Goal: Information Seeking & Learning: Learn about a topic

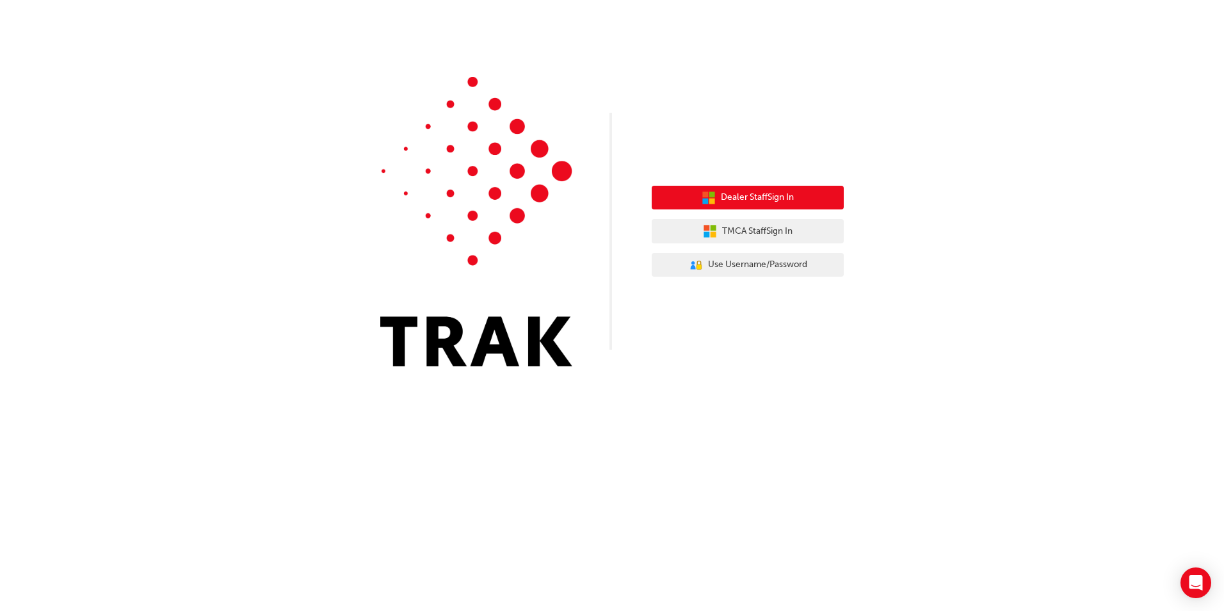
click at [779, 196] on span "Dealer Staff Sign In" at bounding box center [757, 197] width 73 height 15
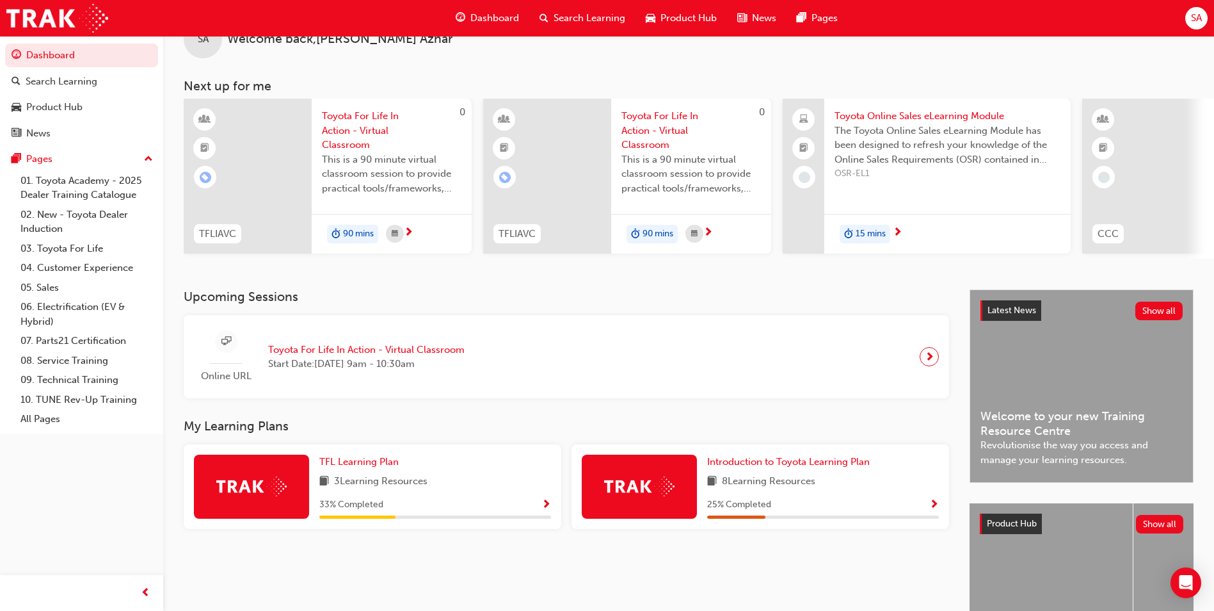
scroll to position [26, 0]
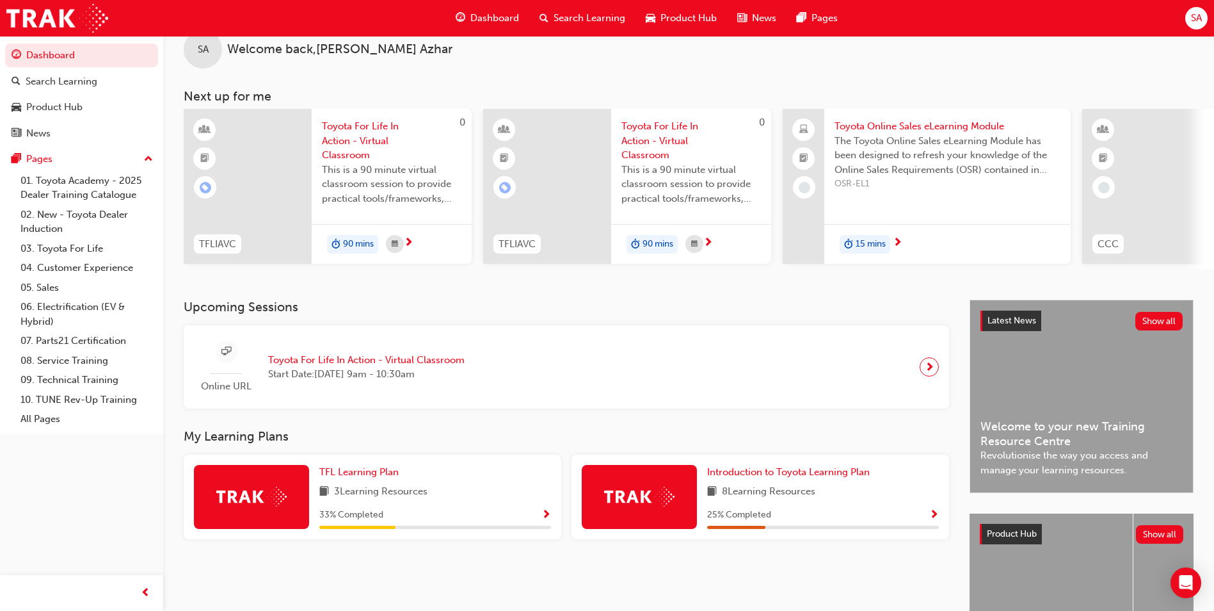
click at [465, 366] on span "Toyota For Life In Action - Virtual Classroom" at bounding box center [366, 360] width 197 height 15
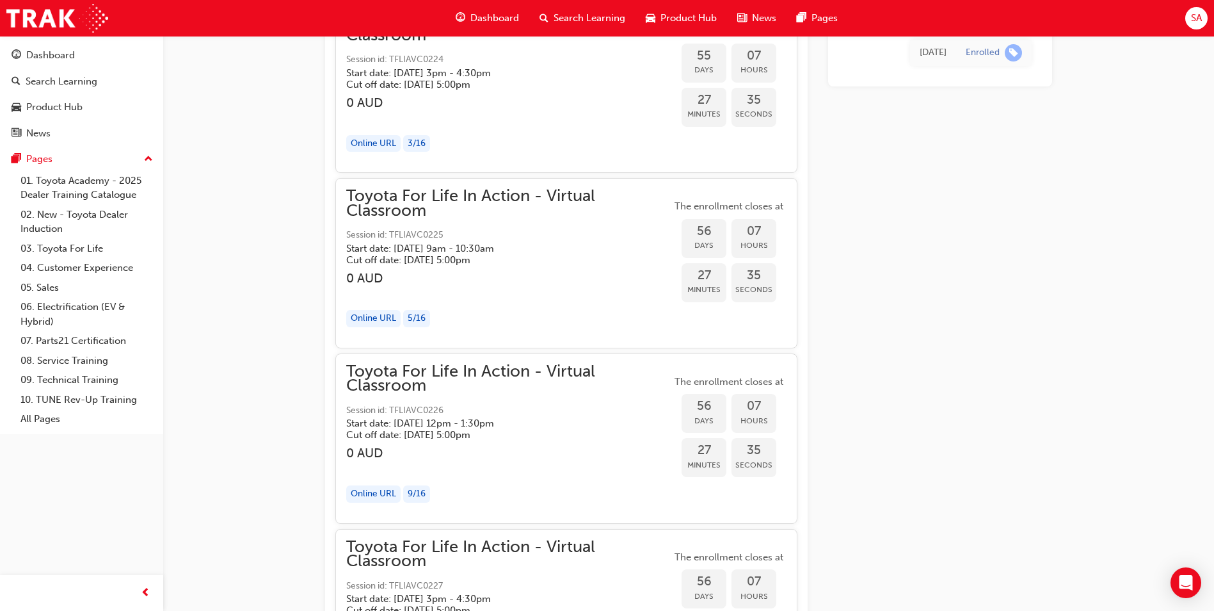
scroll to position [14028, 0]
